Goal: Navigation & Orientation: Find specific page/section

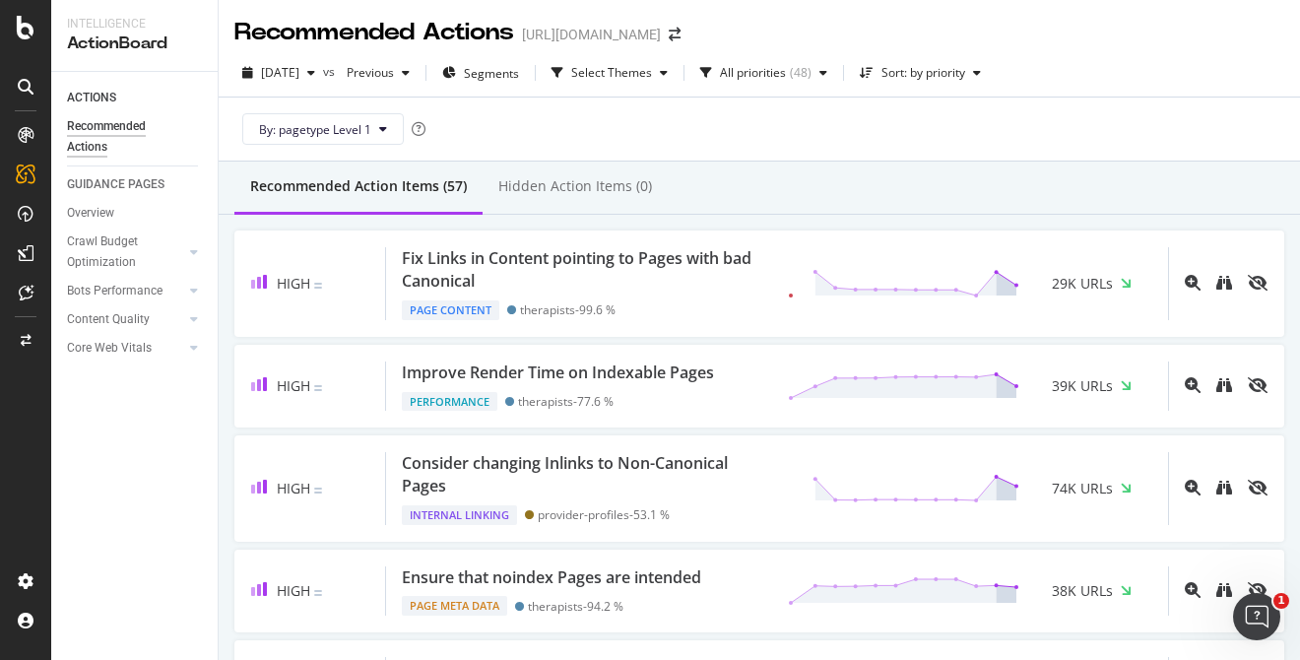
scroll to position [31, 0]
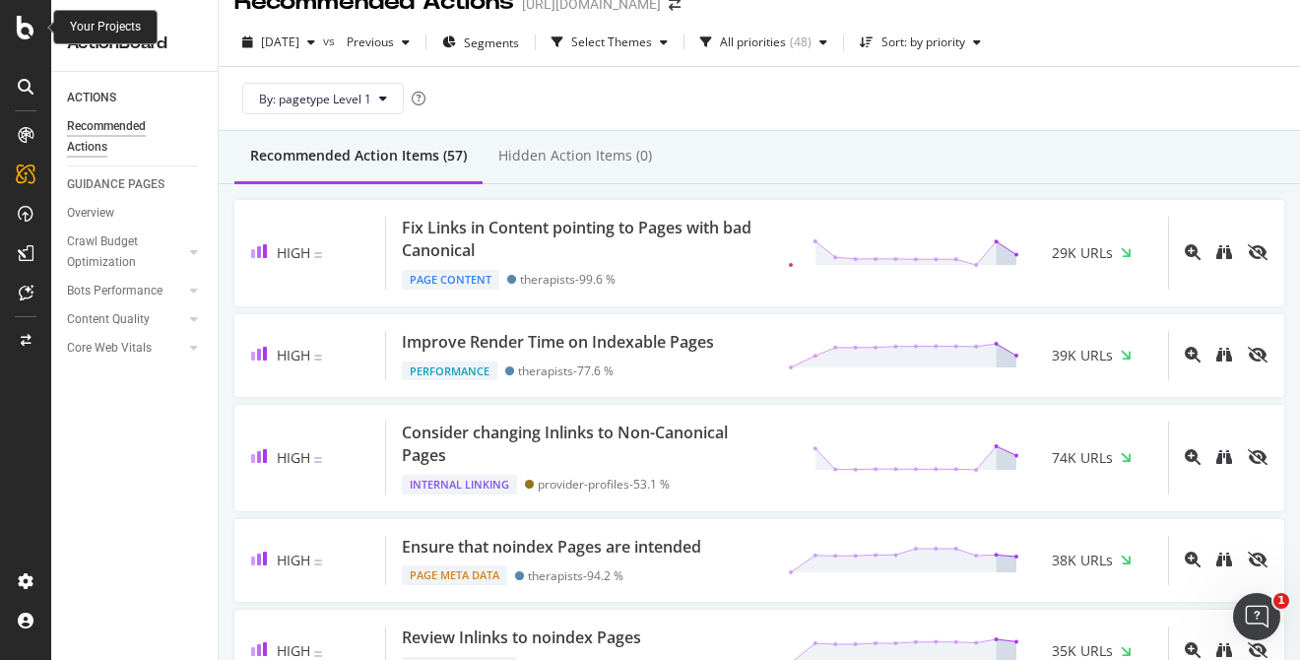
click at [23, 33] on icon at bounding box center [26, 28] width 18 height 24
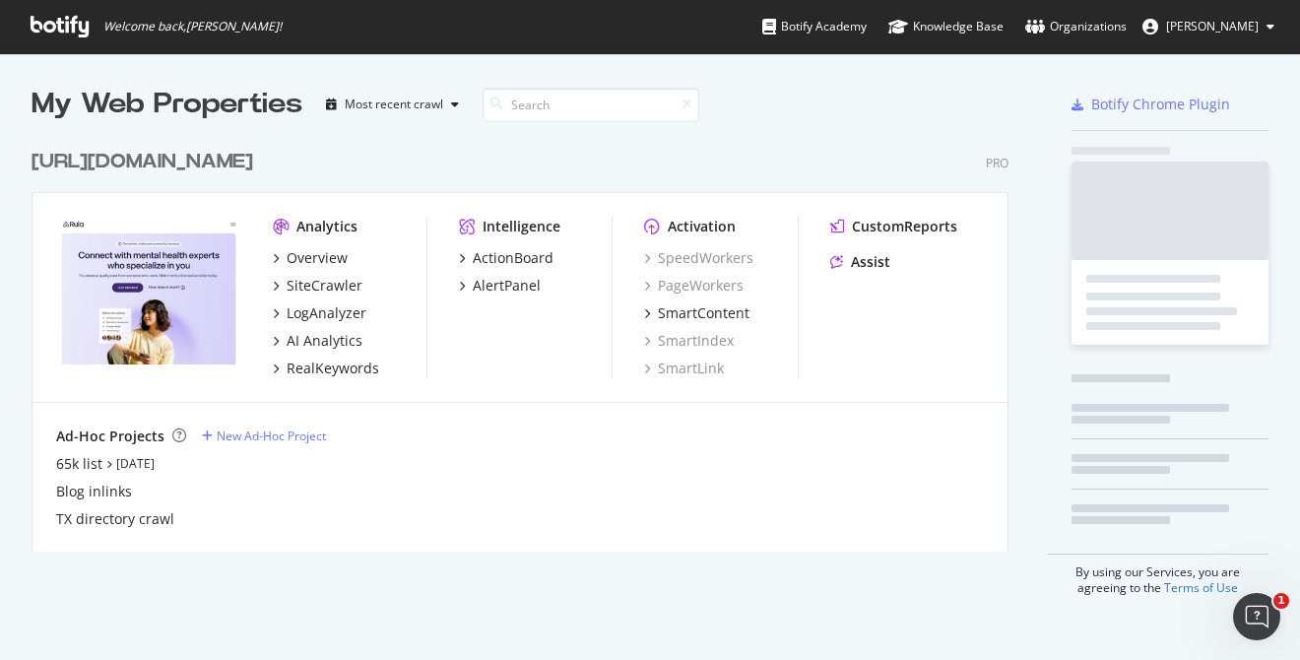
scroll to position [660, 1300]
